Goal: Task Accomplishment & Management: Manage account settings

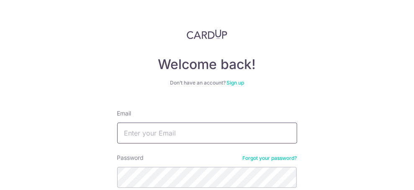
click at [193, 133] on input "Email" at bounding box center [207, 133] width 180 height 21
type input "[EMAIL_ADDRESS][DOMAIN_NAME]"
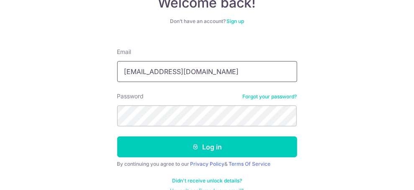
scroll to position [75, 0]
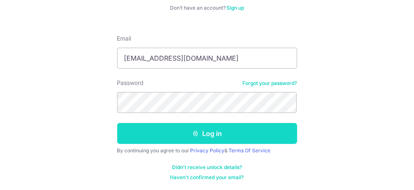
click at [232, 137] on button "Log in" at bounding box center [207, 133] width 180 height 21
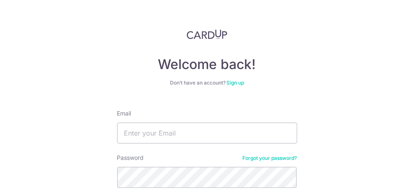
scroll to position [41, 0]
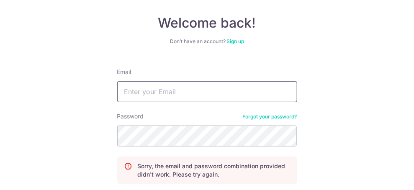
click at [179, 92] on input "Email" at bounding box center [207, 91] width 180 height 21
type input "mandy.cheong81@gmail.com"
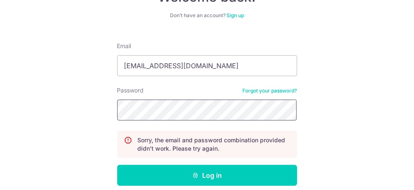
scroll to position [84, 0]
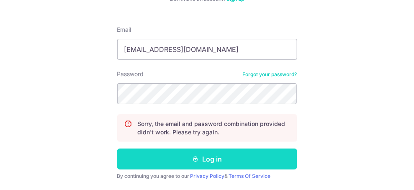
click at [203, 158] on button "Log in" at bounding box center [207, 159] width 180 height 21
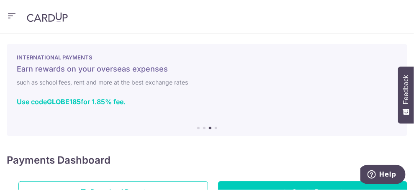
click at [9, 16] on icon "button" at bounding box center [12, 16] width 10 height 10
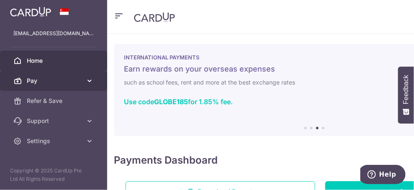
click at [90, 80] on icon at bounding box center [89, 81] width 8 height 8
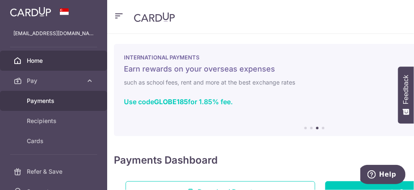
click at [50, 102] on span "Payments" at bounding box center [54, 101] width 55 height 8
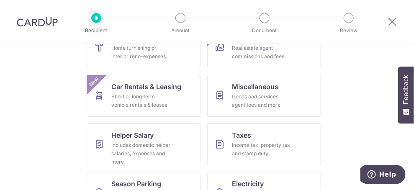
scroll to position [281, 0]
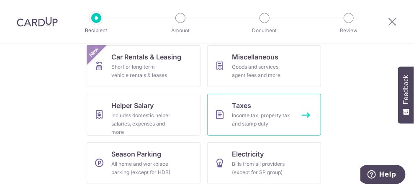
click at [305, 112] on link "Taxes Income tax, property tax and stamp duty" at bounding box center [264, 115] width 114 height 42
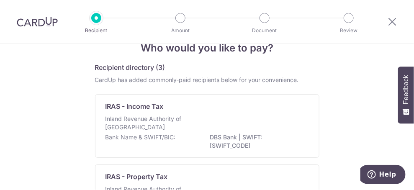
scroll to position [9, 0]
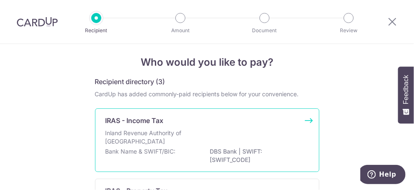
click at [309, 120] on div "IRAS - Income Tax Inland Revenue Authority of [GEOGRAPHIC_DATA] Bank Name & SWI…" at bounding box center [207, 141] width 225 height 64
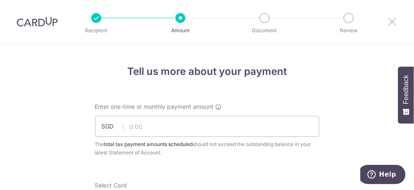
click at [393, 25] on icon at bounding box center [393, 21] width 10 height 10
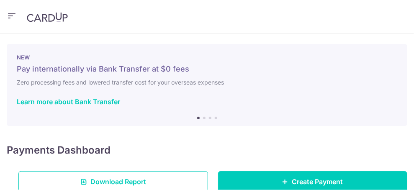
click at [8, 17] on icon "button" at bounding box center [12, 16] width 10 height 10
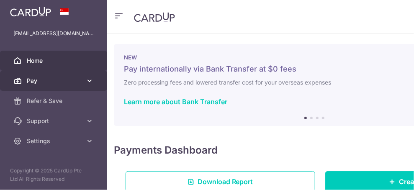
click at [88, 82] on icon at bounding box center [89, 81] width 8 height 8
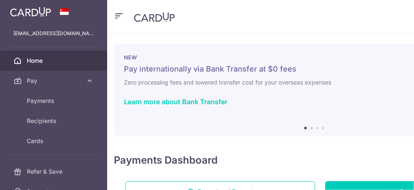
click at [30, 61] on span "Home" at bounding box center [54, 61] width 55 height 8
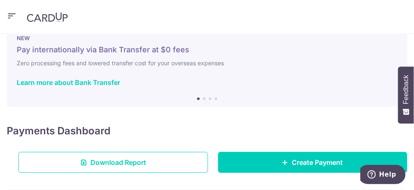
scroll to position [41, 0]
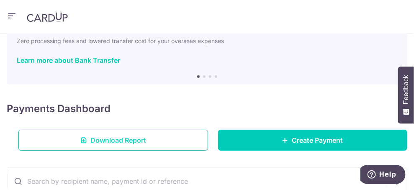
click at [151, 143] on link "Download Report" at bounding box center [113, 140] width 190 height 21
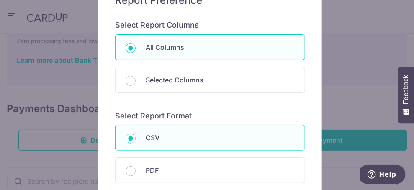
scroll to position [126, 0]
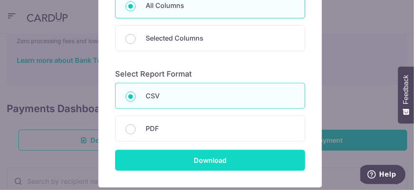
click at [225, 154] on input "Download" at bounding box center [210, 160] width 190 height 21
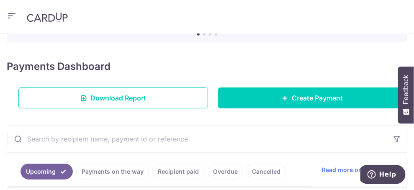
scroll to position [41, 0]
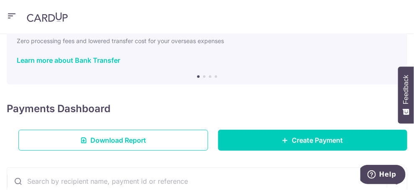
click at [203, 77] on li at bounding box center [204, 76] width 3 height 3
click at [209, 76] on li at bounding box center [210, 76] width 3 height 3
click at [217, 77] on div "INTERNATIONAL PAYMENTS Earn rewards on your overseas expenses such as school fe…" at bounding box center [207, 44] width 401 height 82
click at [215, 75] on li at bounding box center [216, 76] width 3 height 3
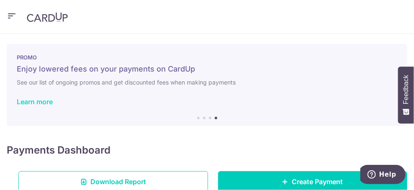
click at [44, 103] on link "Learn more" at bounding box center [35, 102] width 36 height 8
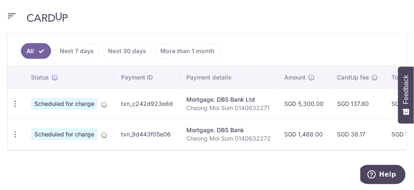
scroll to position [198, 0]
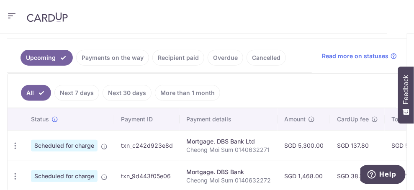
click at [122, 57] on link "Payments on the way" at bounding box center [112, 58] width 73 height 16
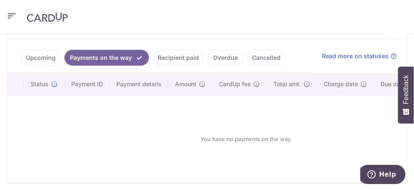
click at [35, 59] on link "Upcoming" at bounding box center [41, 58] width 41 height 16
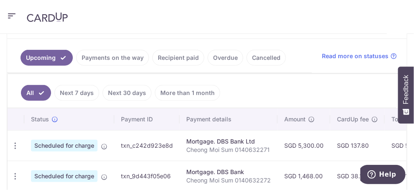
click at [124, 92] on link "Next 30 days" at bounding box center [127, 93] width 49 height 16
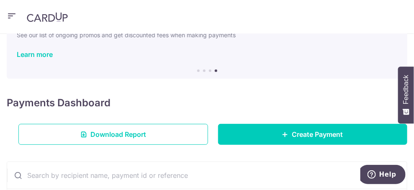
scroll to position [240, 0]
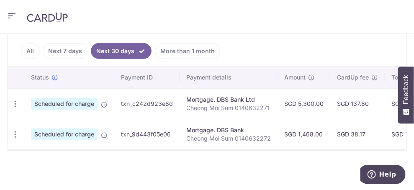
click at [73, 49] on link "Next 7 days" at bounding box center [65, 51] width 45 height 16
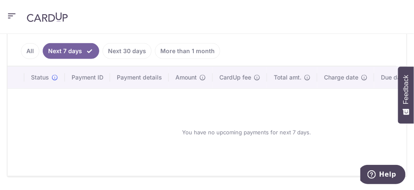
click at [192, 49] on link "More than 1 month" at bounding box center [187, 51] width 65 height 16
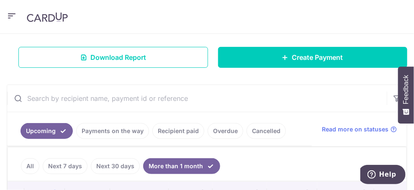
scroll to position [114, 0]
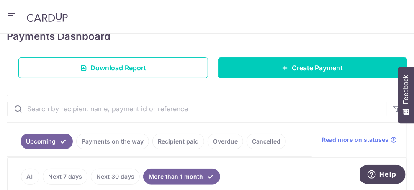
click at [127, 142] on link "Payments on the way" at bounding box center [112, 142] width 73 height 16
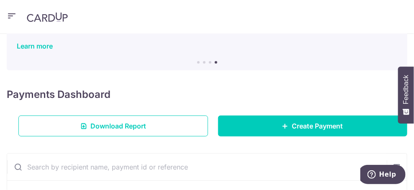
scroll to position [72, 0]
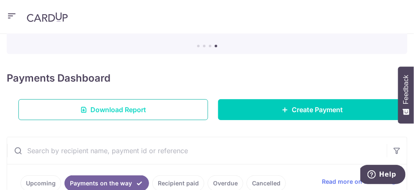
click at [161, 107] on link "Download Report" at bounding box center [113, 109] width 190 height 21
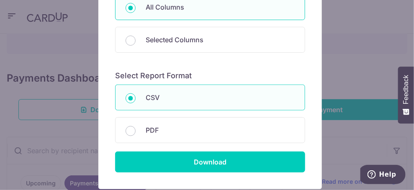
scroll to position [168, 0]
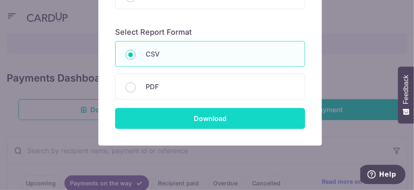
click at [206, 121] on input "Download" at bounding box center [210, 118] width 190 height 21
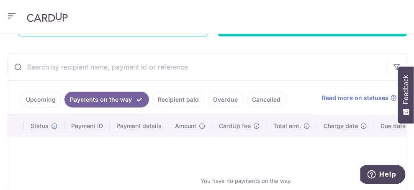
scroll to position [198, 0]
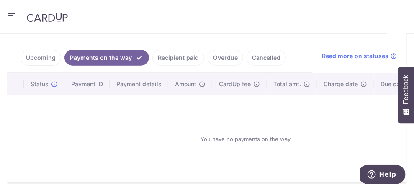
click at [41, 53] on link "Upcoming" at bounding box center [41, 58] width 41 height 16
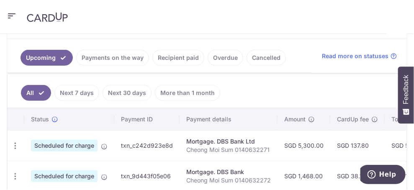
click at [77, 92] on link "Next 7 days" at bounding box center [76, 93] width 45 height 16
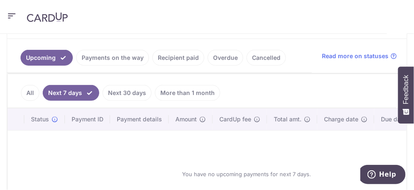
click at [140, 91] on link "Next 30 days" at bounding box center [127, 93] width 49 height 16
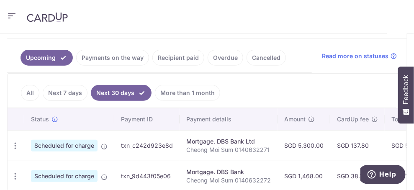
click at [186, 88] on link "More than 1 month" at bounding box center [187, 93] width 65 height 16
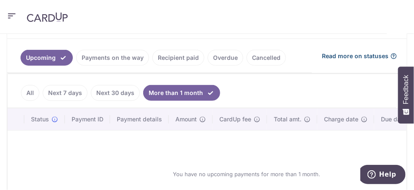
click at [355, 54] on span "Read more on statuses" at bounding box center [355, 56] width 67 height 8
click at [30, 88] on link "All" at bounding box center [30, 93] width 18 height 16
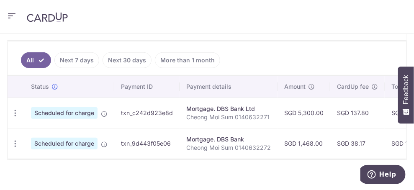
scroll to position [240, 0]
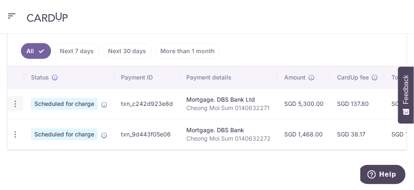
click at [13, 102] on icon "button" at bounding box center [15, 104] width 9 height 9
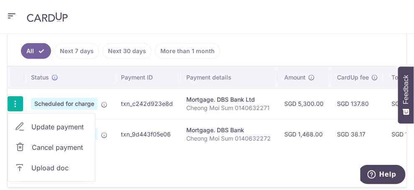
click at [150, 172] on div "Status Payment ID Payment details Amount CardUp fee Total amt. Charge date Due …" at bounding box center [207, 127] width 399 height 121
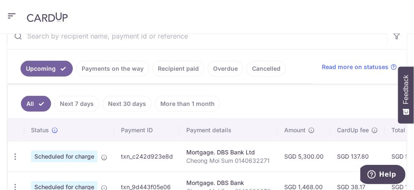
scroll to position [156, 0]
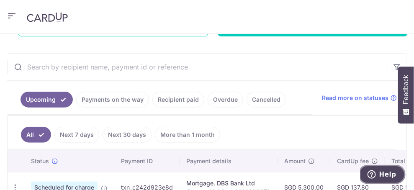
click at [387, 175] on span "Help" at bounding box center [387, 175] width 17 height 8
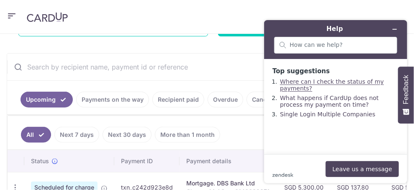
click at [342, 82] on link "Where can I check the status of my payments?" at bounding box center [332, 84] width 104 height 13
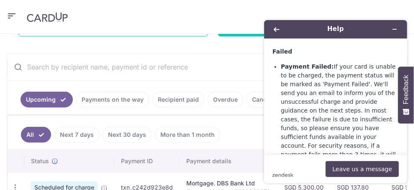
scroll to position [629, 0]
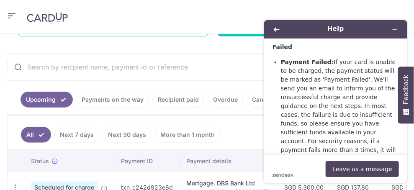
click at [203, 68] on input "text" at bounding box center [197, 67] width 380 height 27
click at [277, 28] on icon "Back" at bounding box center [277, 29] width 6 height 5
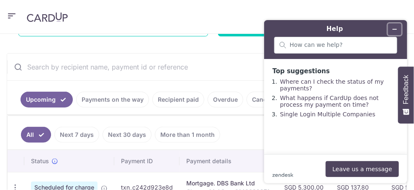
click at [397, 27] on icon "Minimise widget" at bounding box center [395, 29] width 6 height 6
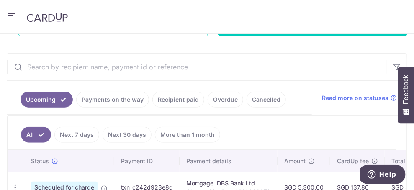
click at [250, 96] on link "Cancelled" at bounding box center [266, 100] width 39 height 16
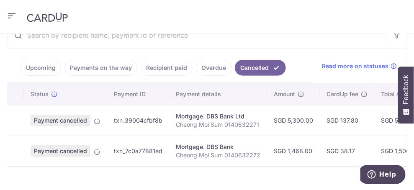
scroll to position [198, 0]
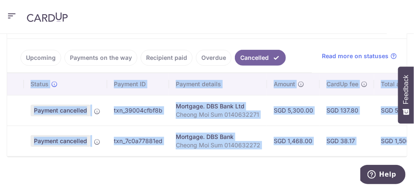
drag, startPoint x: 261, startPoint y: 158, endPoint x: 278, endPoint y: 157, distance: 17.2
click at [278, 157] on div "Upcoming Payments on the way Recipient paid Overdue Cancelled Read more on stat…" at bounding box center [207, 84] width 401 height 146
click at [262, 147] on td "Mortgage. DBS Bank Cheong Moi Sum 0140632272" at bounding box center [218, 141] width 98 height 31
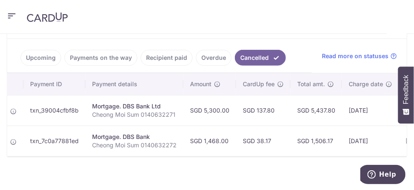
scroll to position [0, 68]
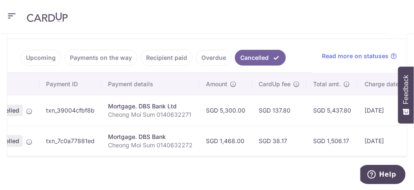
click at [213, 54] on link "Overdue" at bounding box center [214, 58] width 36 height 16
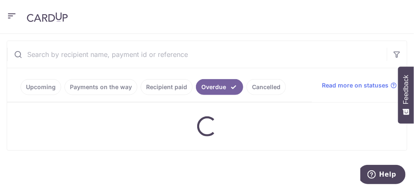
scroll to position [198, 0]
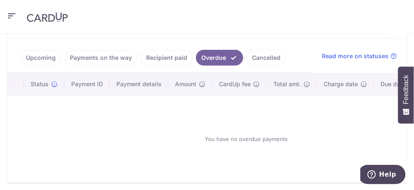
click at [259, 57] on link "Cancelled" at bounding box center [266, 58] width 39 height 16
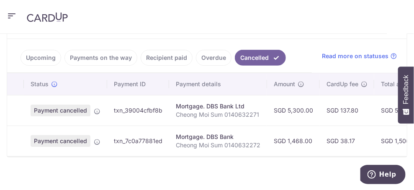
click at [119, 58] on link "Payments on the way" at bounding box center [101, 58] width 73 height 16
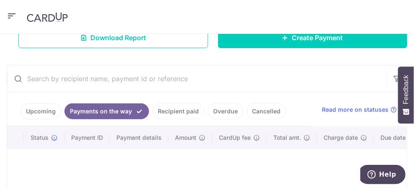
scroll to position [114, 0]
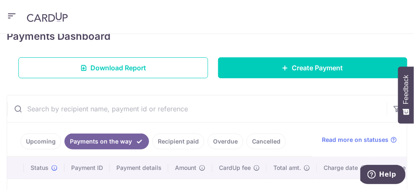
click at [44, 140] on link "Upcoming" at bounding box center [41, 142] width 41 height 16
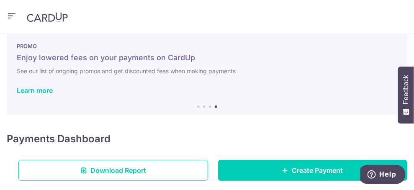
scroll to position [0, 0]
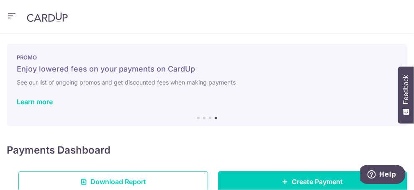
click at [12, 13] on icon "button" at bounding box center [12, 16] width 10 height 10
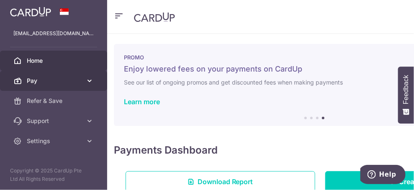
click at [88, 80] on icon at bounding box center [89, 81] width 8 height 8
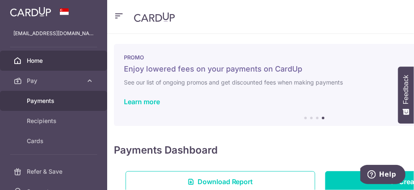
click at [54, 97] on span "Payments" at bounding box center [54, 101] width 55 height 8
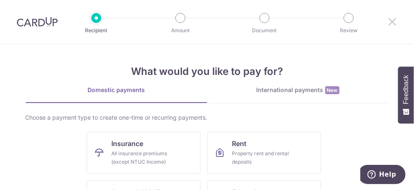
click at [396, 22] on icon at bounding box center [393, 21] width 10 height 10
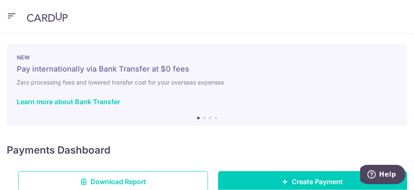
click at [11, 14] on icon "button" at bounding box center [12, 16] width 10 height 10
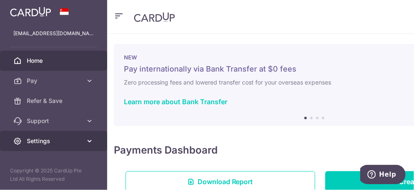
click at [88, 139] on icon at bounding box center [89, 141] width 8 height 8
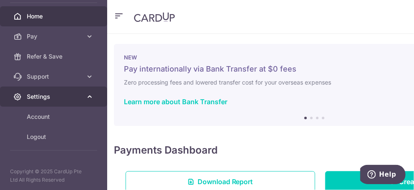
scroll to position [45, 0]
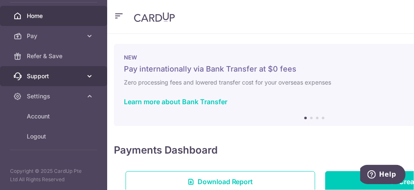
click at [85, 78] on icon at bounding box center [89, 76] width 8 height 8
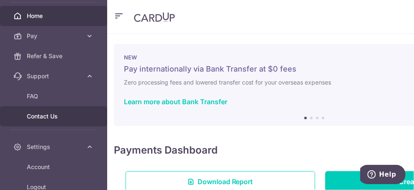
click at [56, 113] on span "Contact Us" at bounding box center [54, 116] width 55 height 8
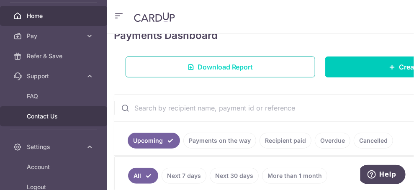
scroll to position [126, 0]
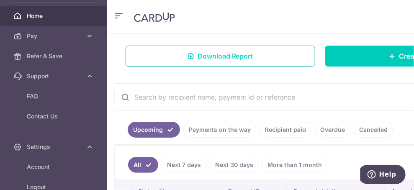
click at [251, 60] on span "Download Report" at bounding box center [226, 56] width 56 height 10
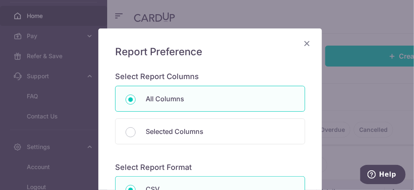
scroll to position [41, 0]
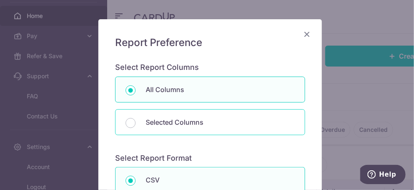
click at [179, 123] on p "Selected Columns" at bounding box center [220, 122] width 149 height 10
click at [136, 123] on input "Selected Columns" at bounding box center [131, 123] width 10 height 10
radio input "false"
radio input "true"
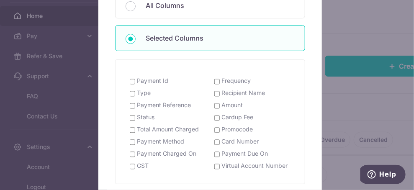
scroll to position [136, 0]
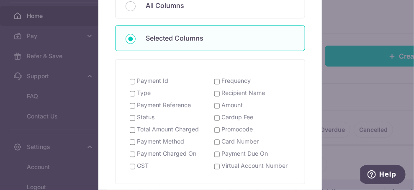
click at [130, 156] on input "Payment Charged On" at bounding box center [132, 154] width 5 height 7
checkbox input "true"
click at [215, 92] on input "Recipient Name" at bounding box center [217, 94] width 5 height 7
checkbox input "true"
click at [215, 106] on input "Amount" at bounding box center [217, 106] width 5 height 7
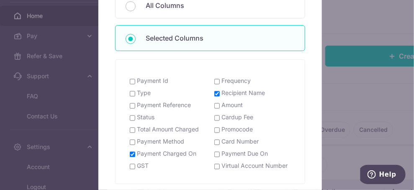
checkbox input "true"
click at [215, 119] on input "Cardup Fee" at bounding box center [217, 118] width 5 height 7
checkbox input "true"
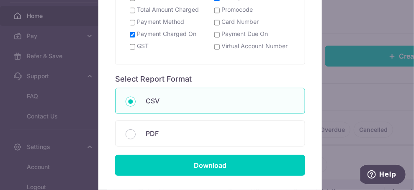
scroll to position [251, 0]
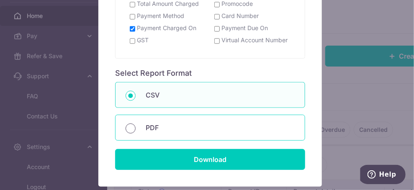
click at [126, 129] on input "PDF" at bounding box center [131, 129] width 10 height 10
radio input "true"
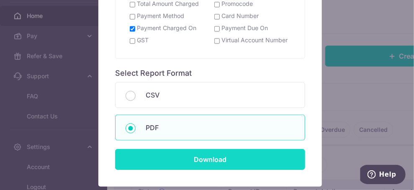
click at [175, 163] on input "Download" at bounding box center [210, 159] width 190 height 21
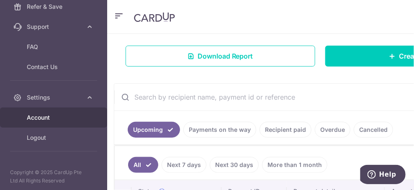
scroll to position [95, 0]
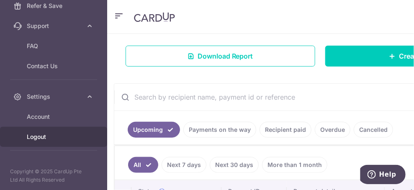
click at [38, 137] on span "Logout" at bounding box center [54, 137] width 55 height 8
